Goal: Transaction & Acquisition: Download file/media

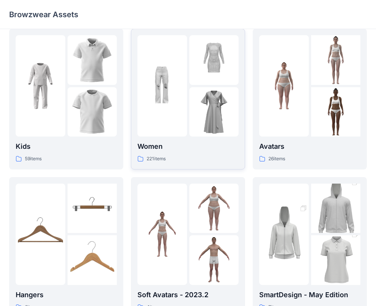
scroll to position [15, 0]
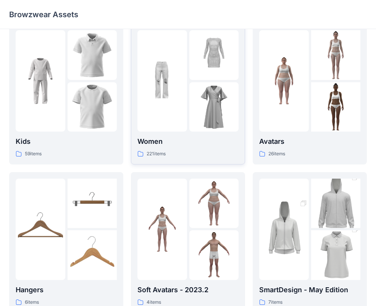
click at [200, 95] on img at bounding box center [214, 107] width 50 height 50
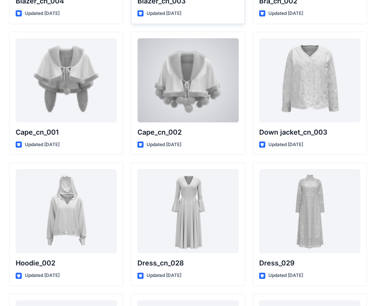
scroll to position [4721, 0]
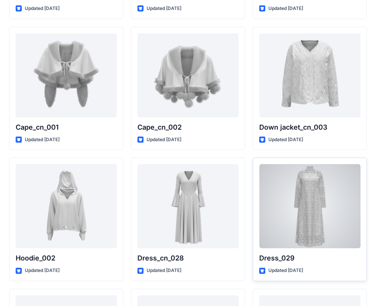
click at [299, 194] on div at bounding box center [309, 206] width 101 height 84
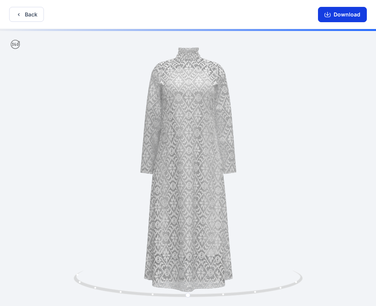
click at [338, 15] on button "Download" at bounding box center [342, 14] width 49 height 15
click at [20, 16] on icon "button" at bounding box center [19, 14] width 6 height 6
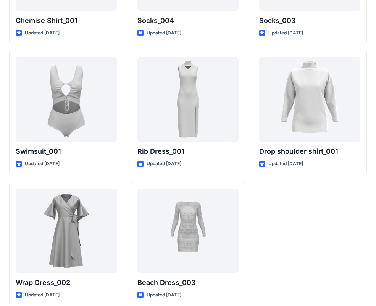
scroll to position [9415, 0]
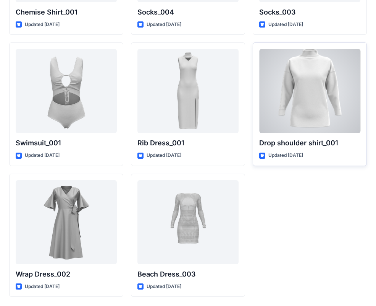
click at [323, 113] on div at bounding box center [309, 91] width 101 height 84
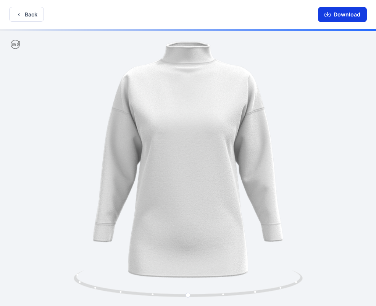
click at [346, 11] on button "Download" at bounding box center [342, 14] width 49 height 15
